Goal: Task Accomplishment & Management: Manage account settings

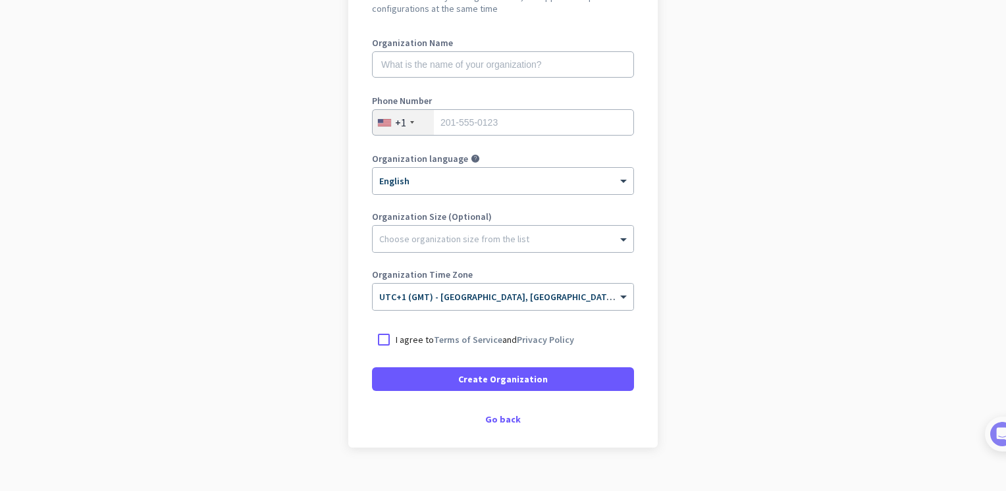
scroll to position [185, 0]
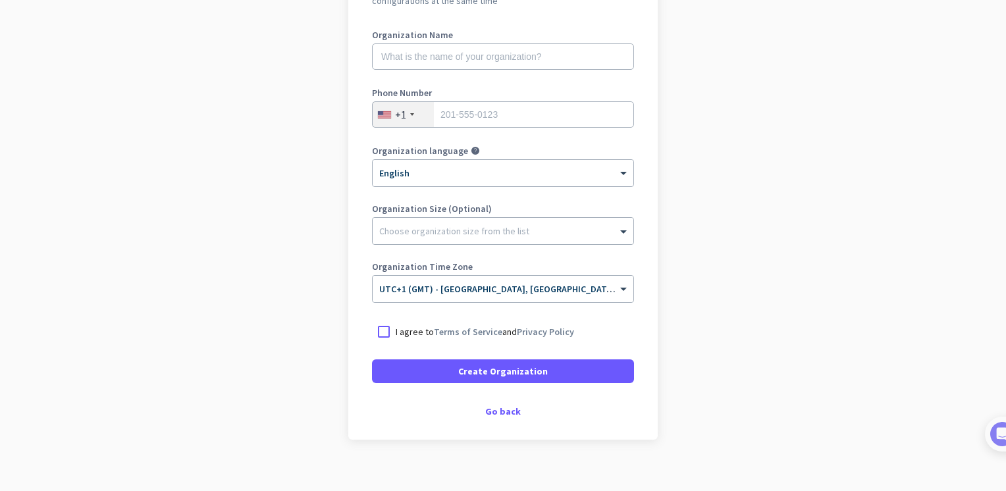
click at [708, 291] on app-onboarding-organization "Create Organization Note: You can always change this later, or support multiple…" at bounding box center [503, 220] width 1006 height 570
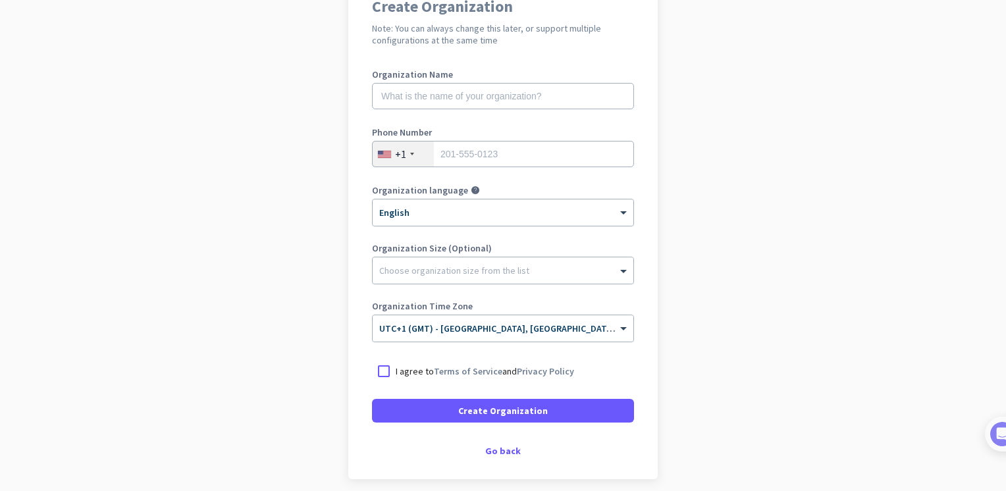
click at [708, 291] on app-onboarding-organization "Create Organization Note: You can always change this later, or support multiple…" at bounding box center [503, 260] width 1006 height 570
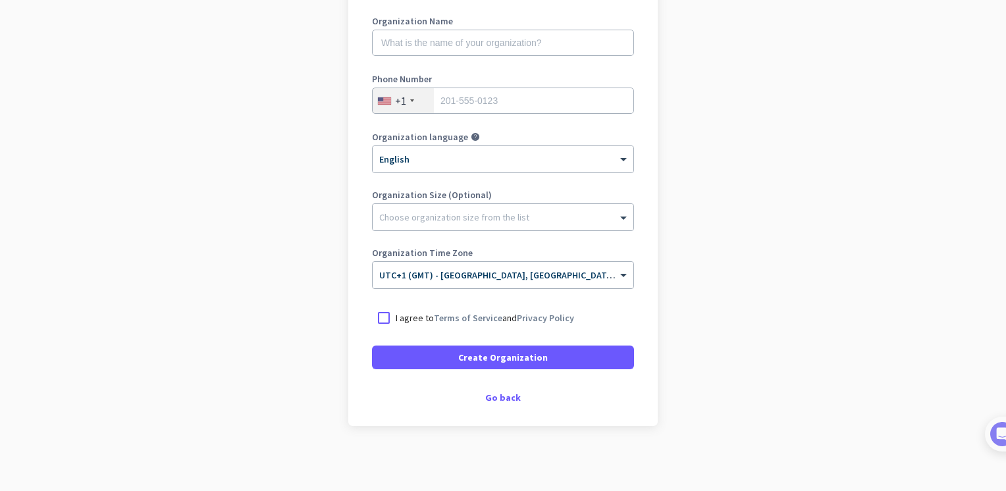
click at [627, 261] on ng-select "× UTC+1 (GMT) - [GEOGRAPHIC_DATA], [GEOGRAPHIC_DATA], [GEOGRAPHIC_DATA], [GEOGR…" at bounding box center [503, 275] width 262 height 28
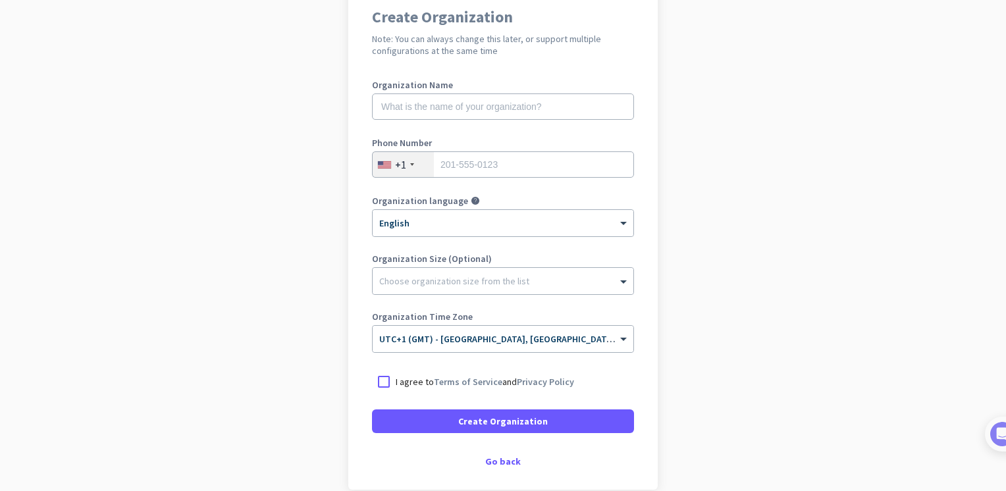
scroll to position [115, 0]
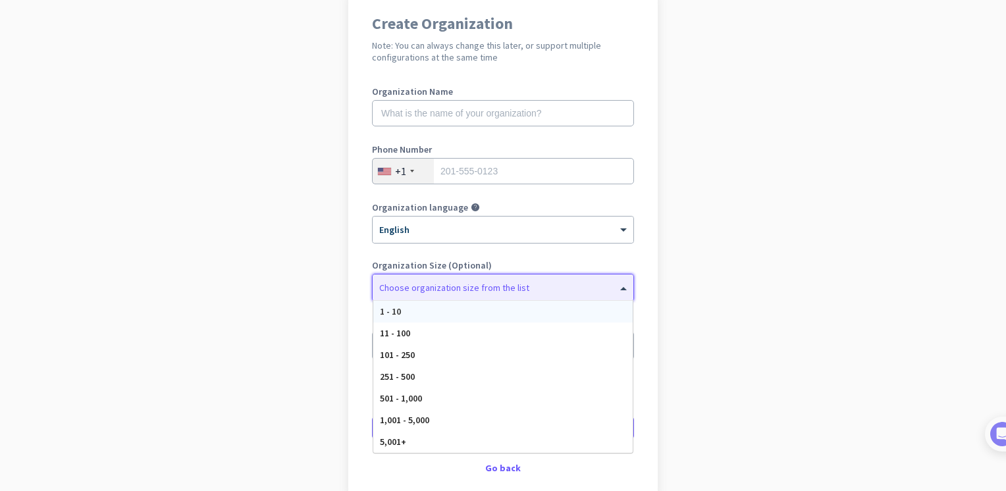
click at [621, 291] on span at bounding box center [625, 287] width 16 height 13
click at [516, 309] on div "1 - 10" at bounding box center [502, 312] width 259 height 22
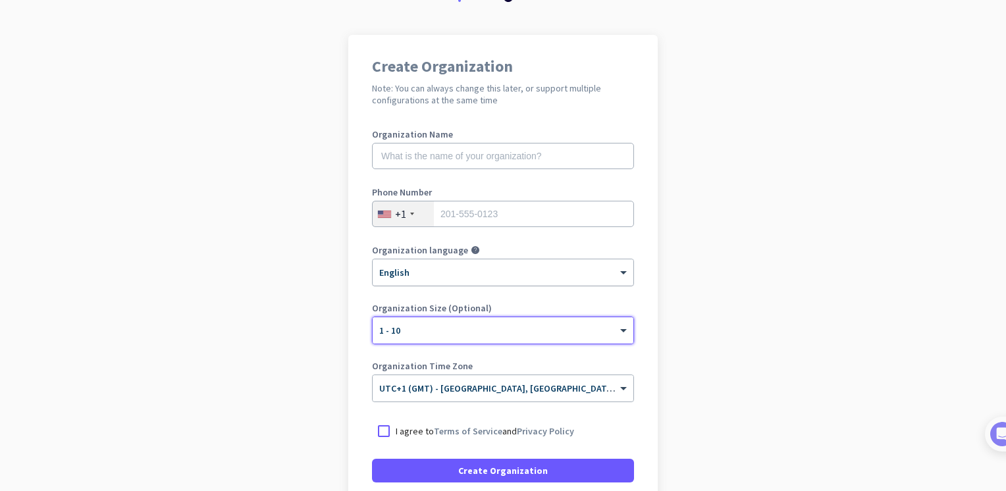
scroll to position [71, 0]
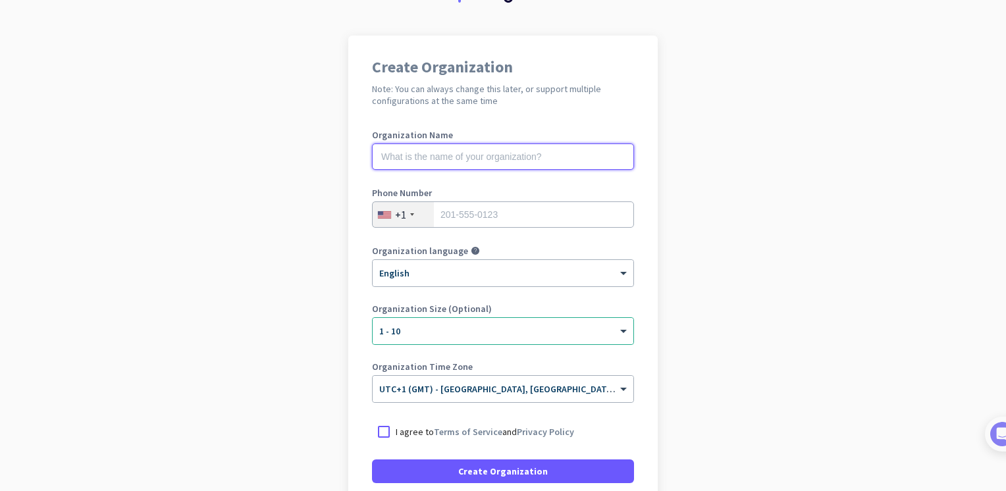
click at [515, 155] on input "text" at bounding box center [503, 156] width 262 height 26
type input "Tinevimbo Shiri"
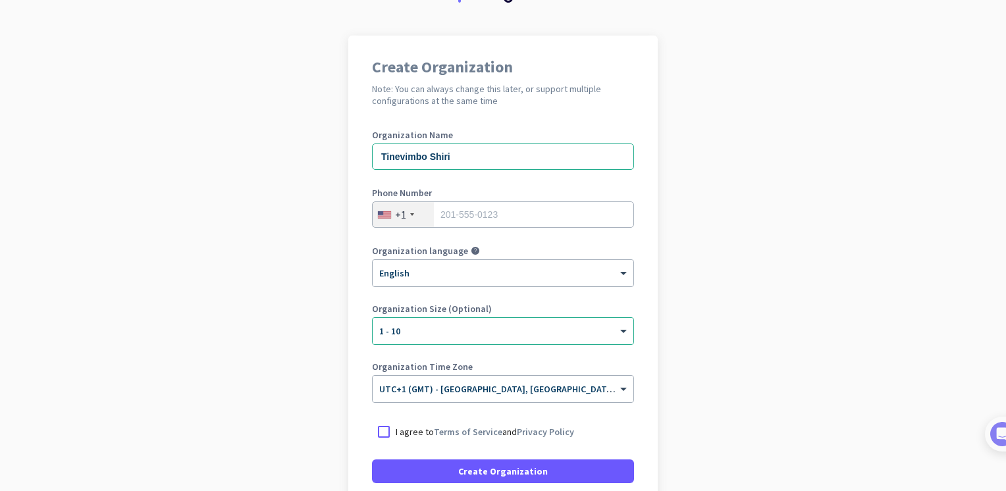
click at [403, 217] on div "+1" at bounding box center [403, 214] width 61 height 25
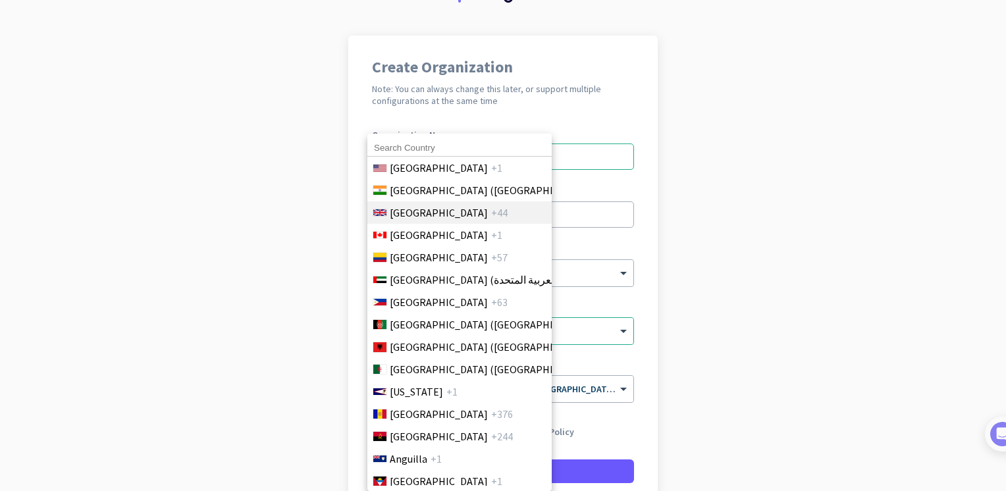
click at [416, 208] on span "[GEOGRAPHIC_DATA]" at bounding box center [439, 213] width 98 height 16
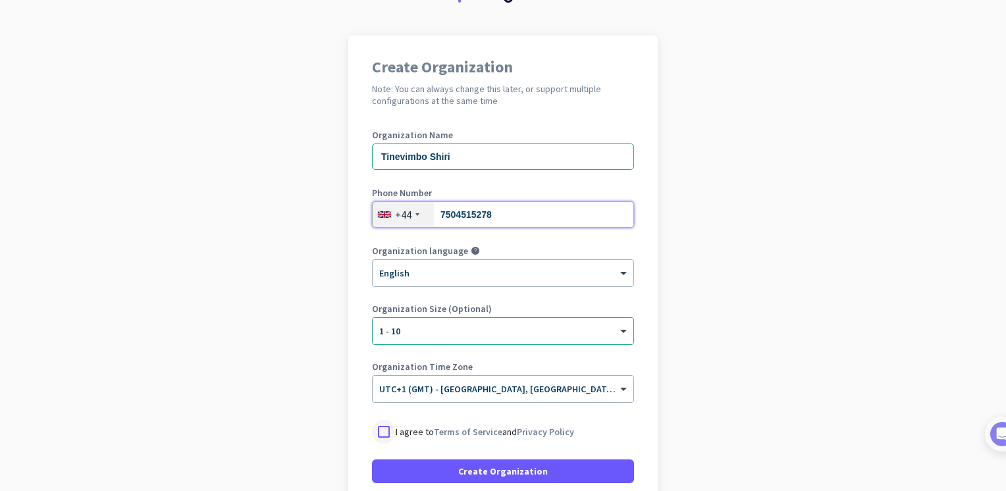
type input "7504515278"
click at [377, 434] on div at bounding box center [384, 432] width 24 height 24
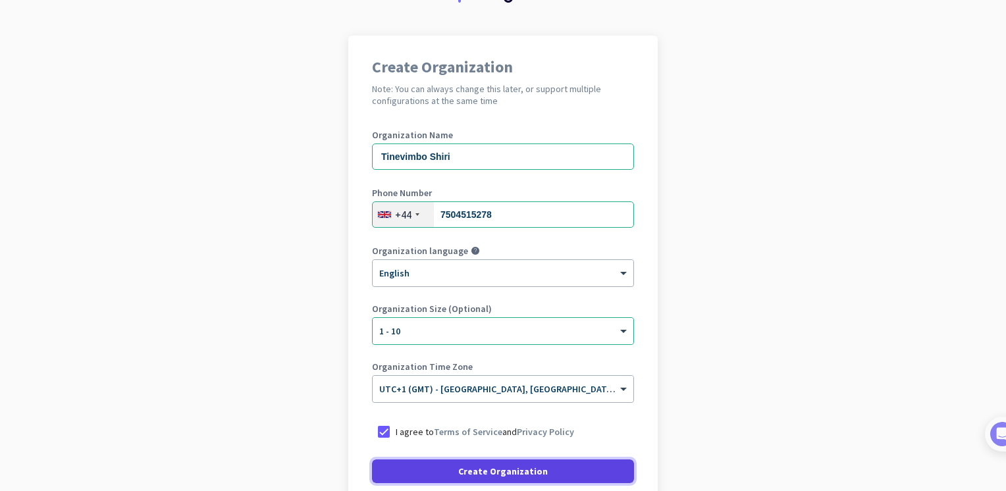
click at [436, 467] on span at bounding box center [503, 471] width 262 height 32
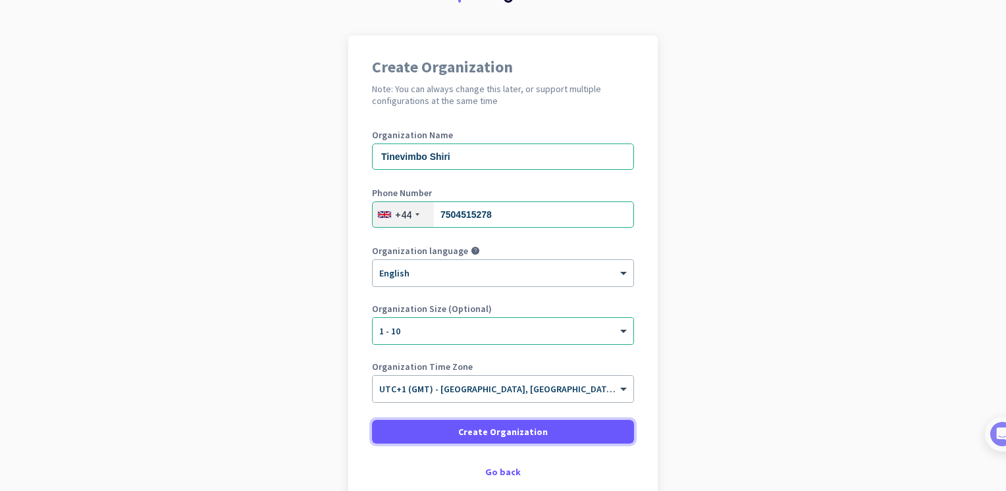
scroll to position [145, 0]
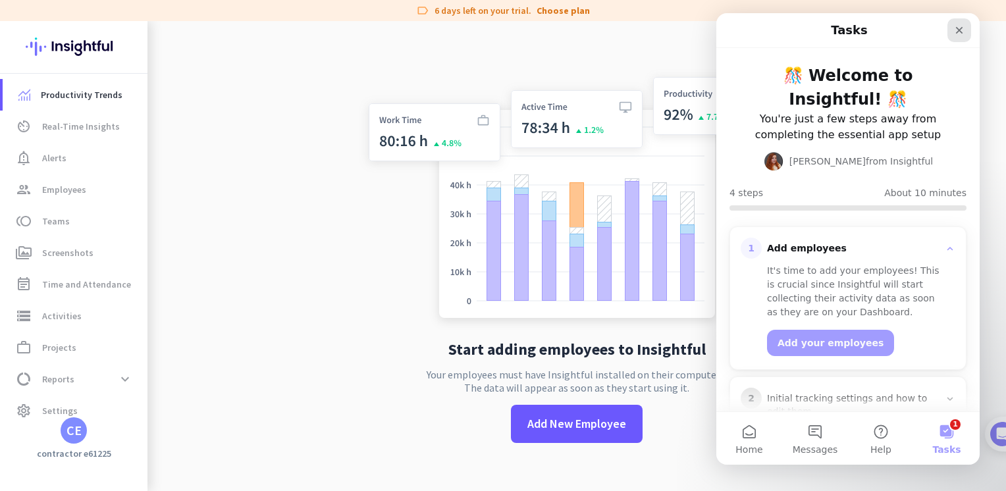
click at [956, 30] on icon "Close" at bounding box center [959, 30] width 11 height 11
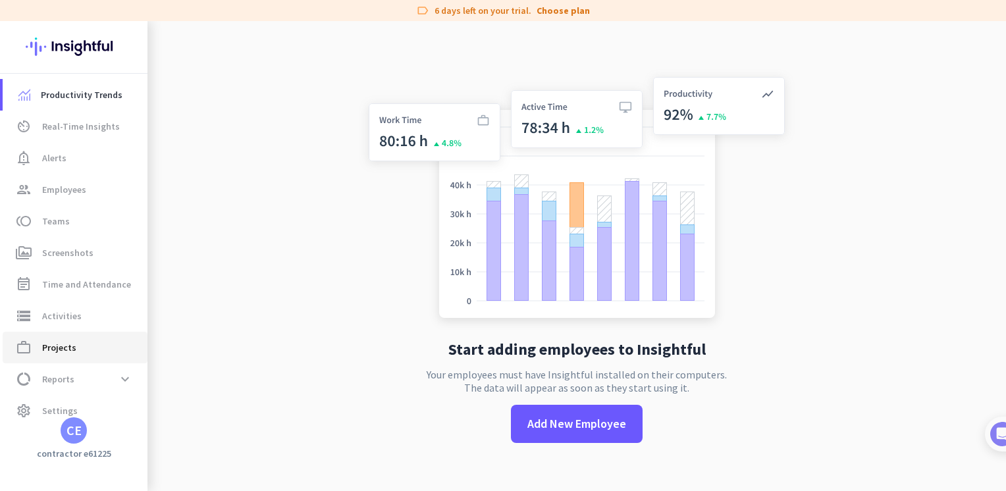
click at [55, 348] on span "Projects" at bounding box center [59, 348] width 34 height 16
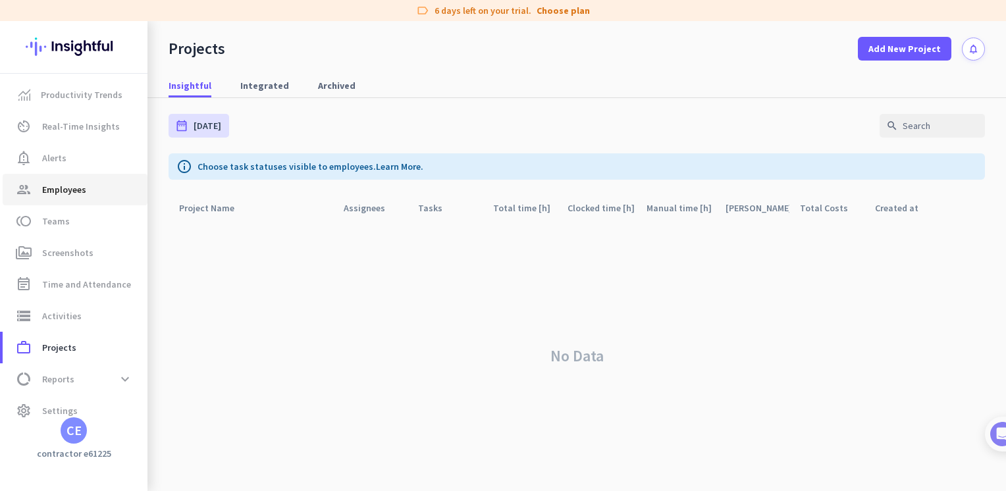
click at [68, 186] on span "Employees" at bounding box center [64, 190] width 44 height 16
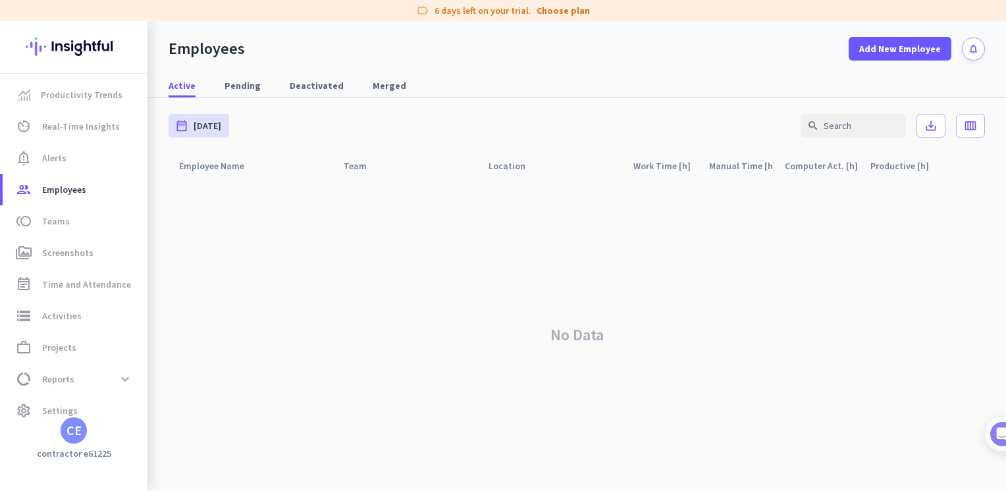
click at [74, 425] on div "CE" at bounding box center [73, 430] width 15 height 13
click at [610, 230] on div at bounding box center [503, 245] width 1006 height 491
click at [55, 286] on span "Time and Attendance" at bounding box center [86, 284] width 89 height 16
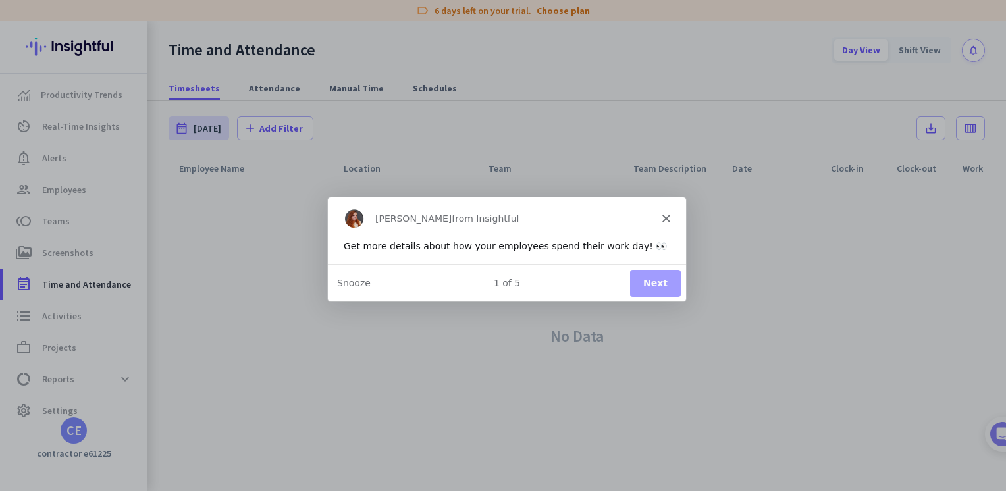
click at [667, 219] on polygon "Close" at bounding box center [666, 217] width 8 height 8
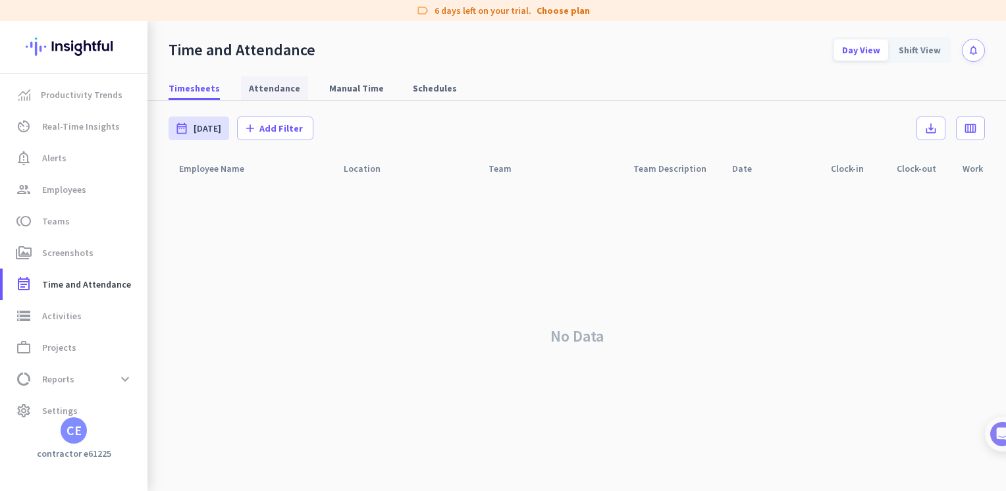
click at [276, 88] on span "Attendance" at bounding box center [274, 88] width 51 height 13
type input "[DATE] - [DATE]"
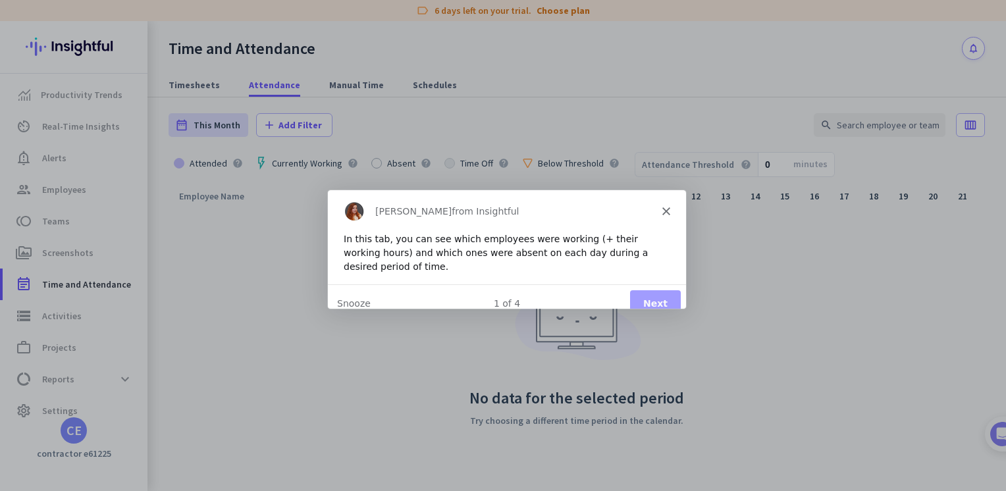
click at [664, 220] on div "[PERSON_NAME] from Insightful" at bounding box center [506, 211] width 358 height 42
click at [664, 210] on icon "Close" at bounding box center [666, 211] width 8 height 8
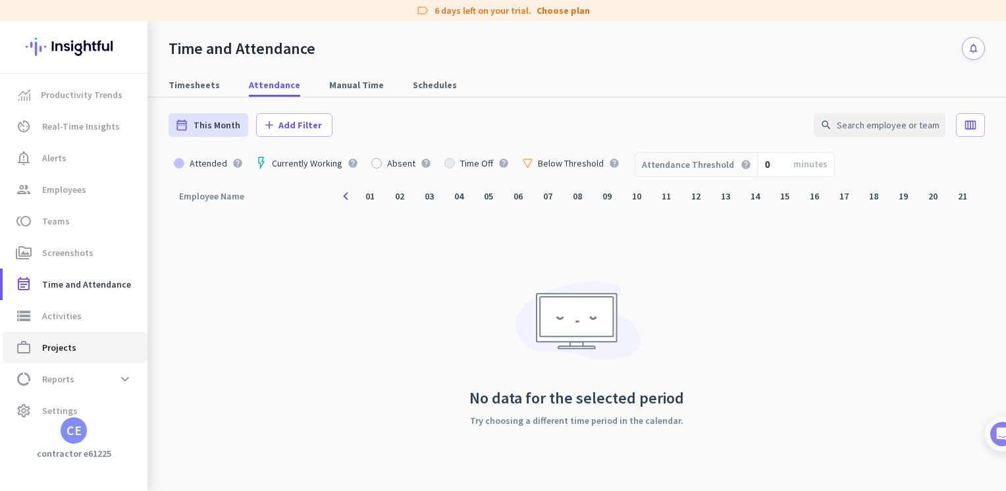
click at [59, 340] on span "Projects" at bounding box center [59, 348] width 34 height 16
type input "[DATE] - [DATE]"
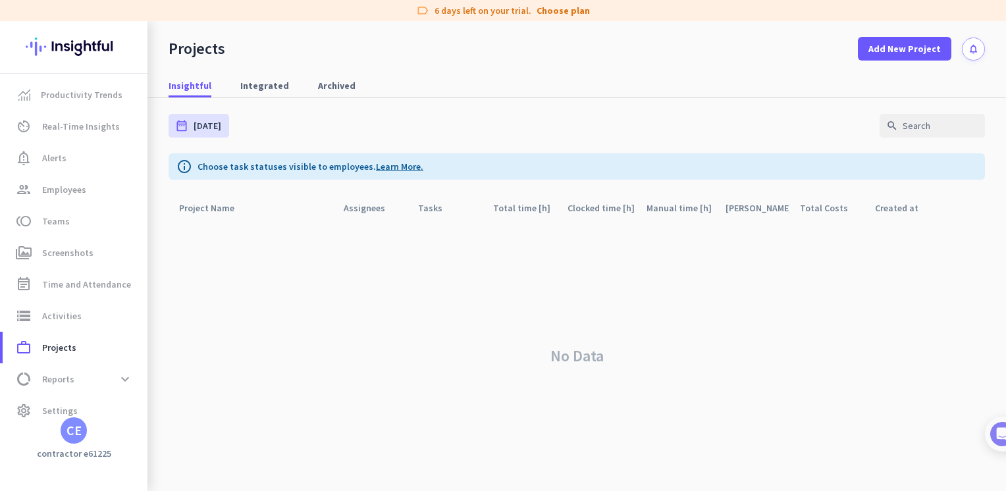
click at [379, 167] on link "Learn More." at bounding box center [399, 167] width 47 height 12
click at [588, 78] on div "Insightful Integrated Archived" at bounding box center [576, 86] width 858 height 24
click at [32, 97] on span "Productivity Trends" at bounding box center [75, 95] width 124 height 16
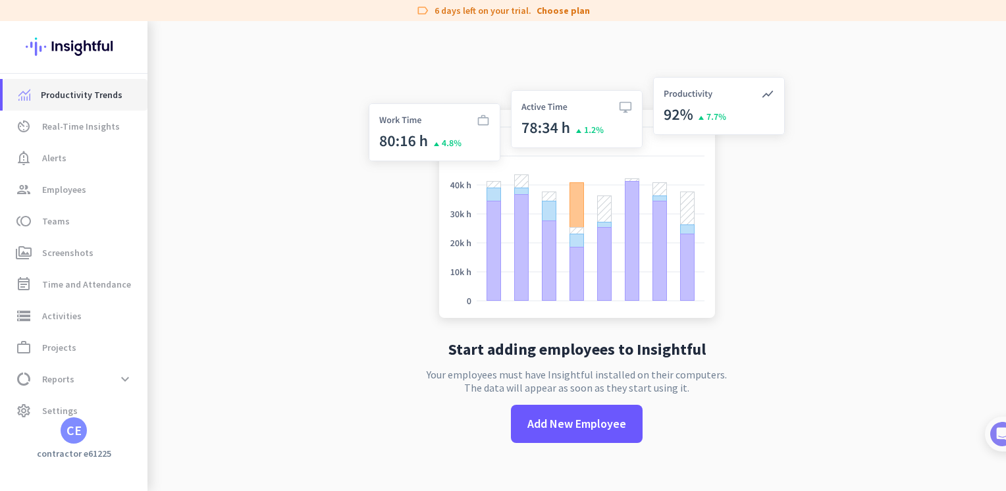
scroll to position [21, 0]
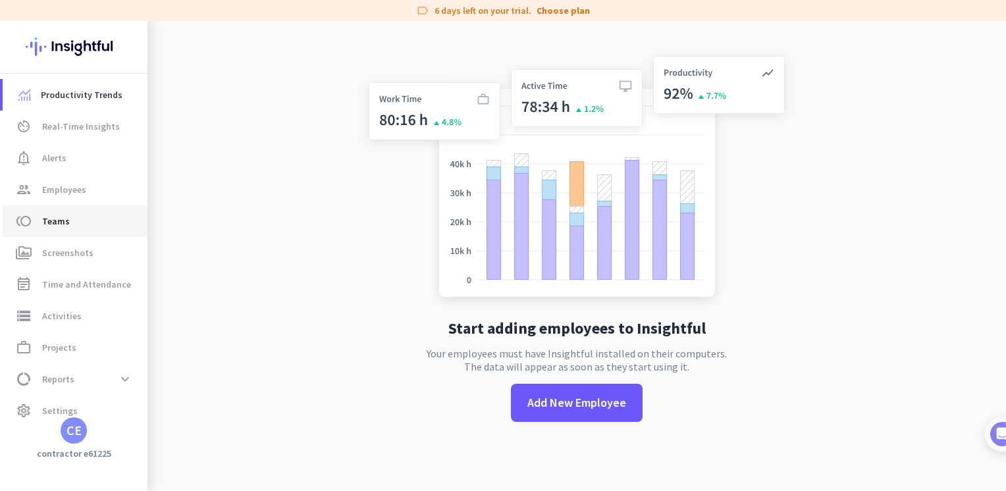
click at [50, 224] on span "Teams" at bounding box center [56, 221] width 28 height 16
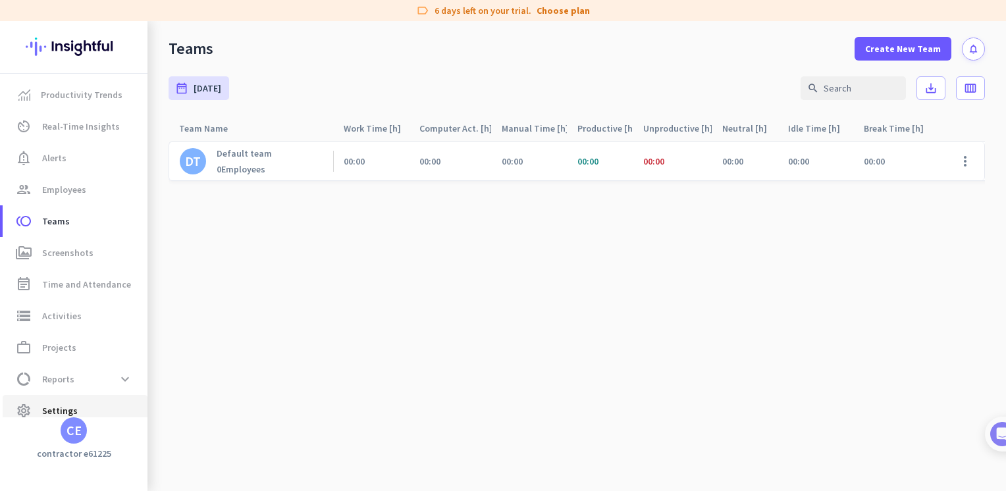
click at [63, 414] on span "Settings" at bounding box center [60, 411] width 36 height 16
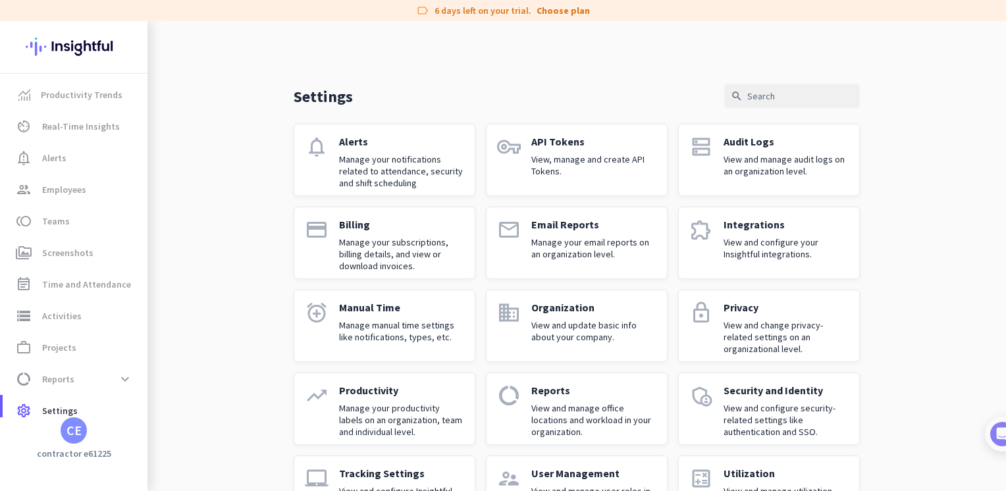
click at [71, 432] on div "CE" at bounding box center [73, 430] width 15 height 13
click at [122, 410] on span "Sign out" at bounding box center [144, 406] width 80 height 12
